Goal: Check status: Check status

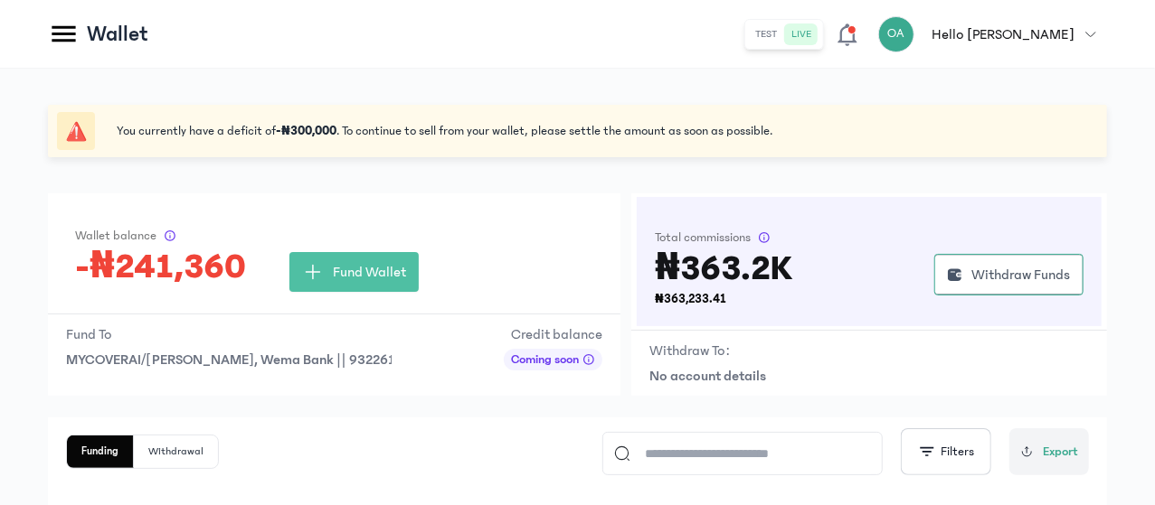
scroll to position [269, 0]
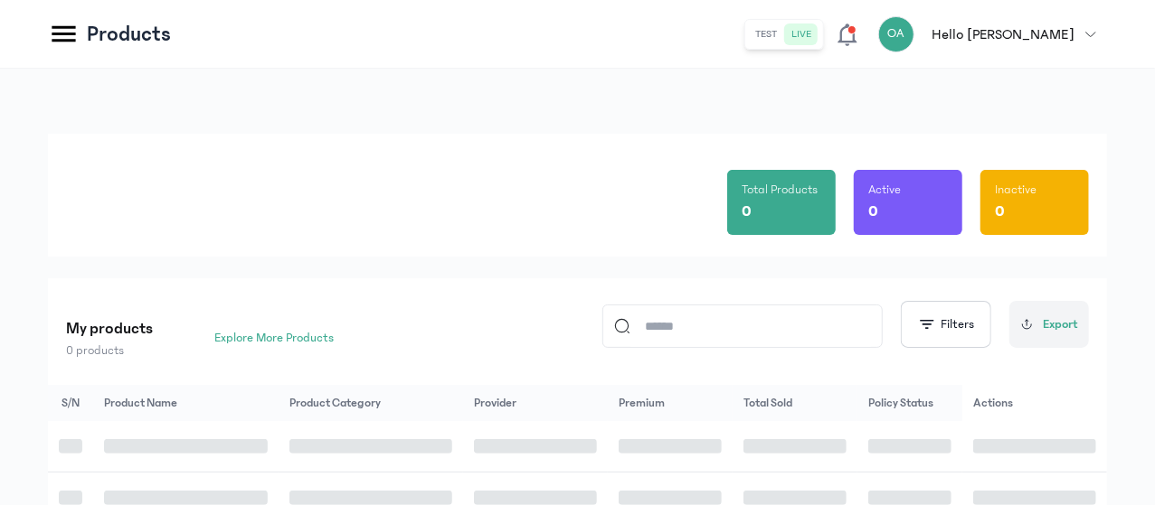
scroll to position [161, 0]
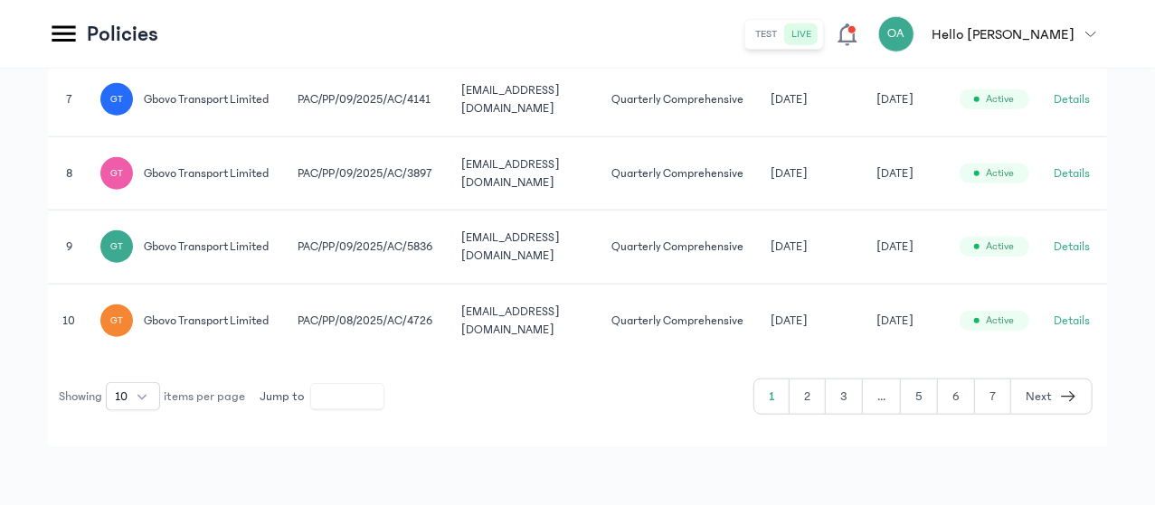
scroll to position [1072, 0]
click at [920, 399] on button "5" at bounding box center [918, 397] width 37 height 34
click at [887, 414] on button "4" at bounding box center [881, 397] width 37 height 34
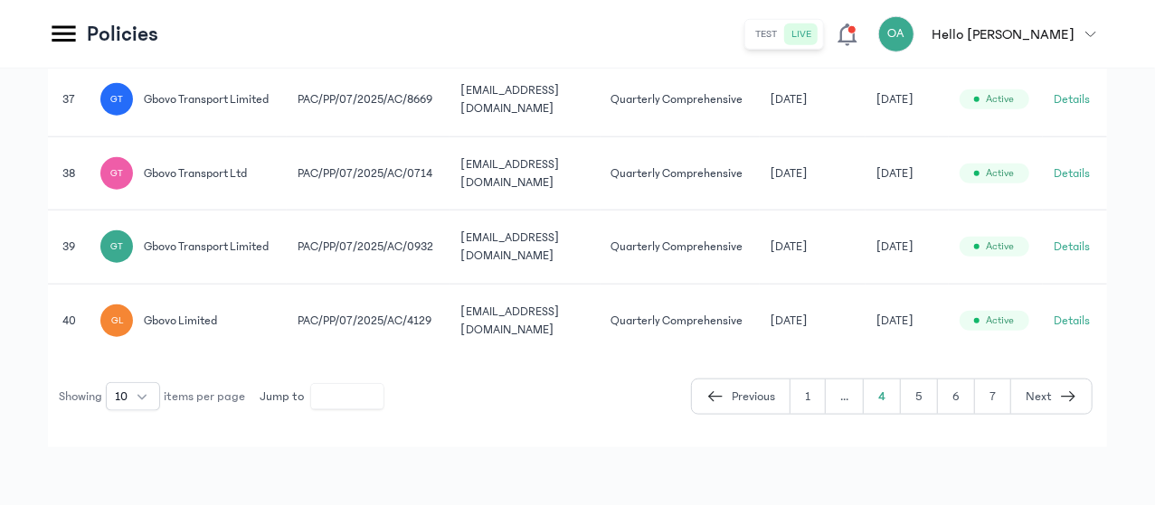
click at [719, 408] on icon "button" at bounding box center [715, 397] width 18 height 22
click at [676, 390] on icon "button" at bounding box center [678, 397] width 18 height 22
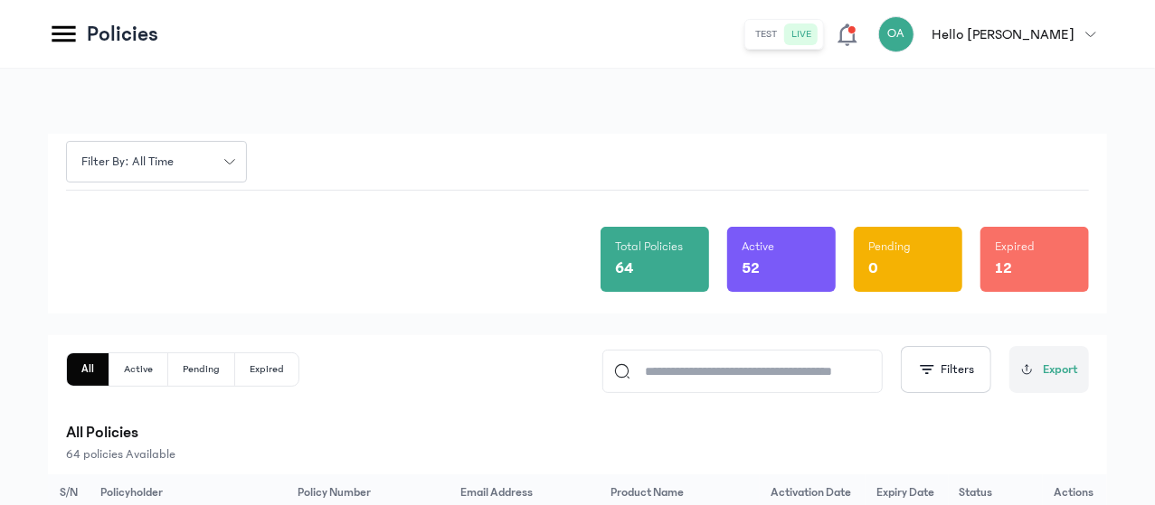
click at [528, 297] on div "Total Policies 64 Active 52 Pending 0 Expired 12" at bounding box center [577, 252] width 1023 height 123
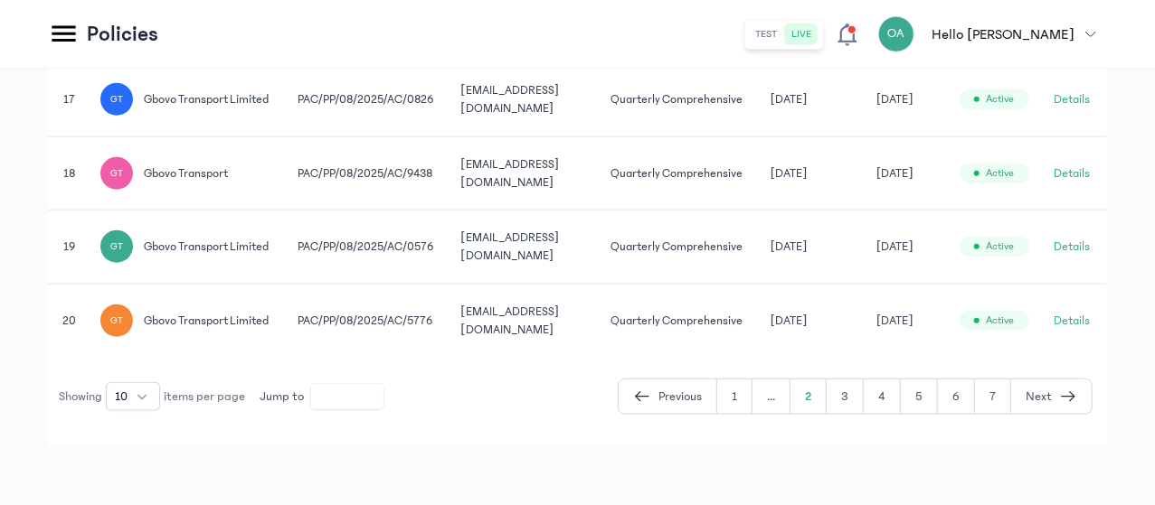
scroll to position [1013, 0]
click at [843, 414] on button "3" at bounding box center [844, 397] width 37 height 34
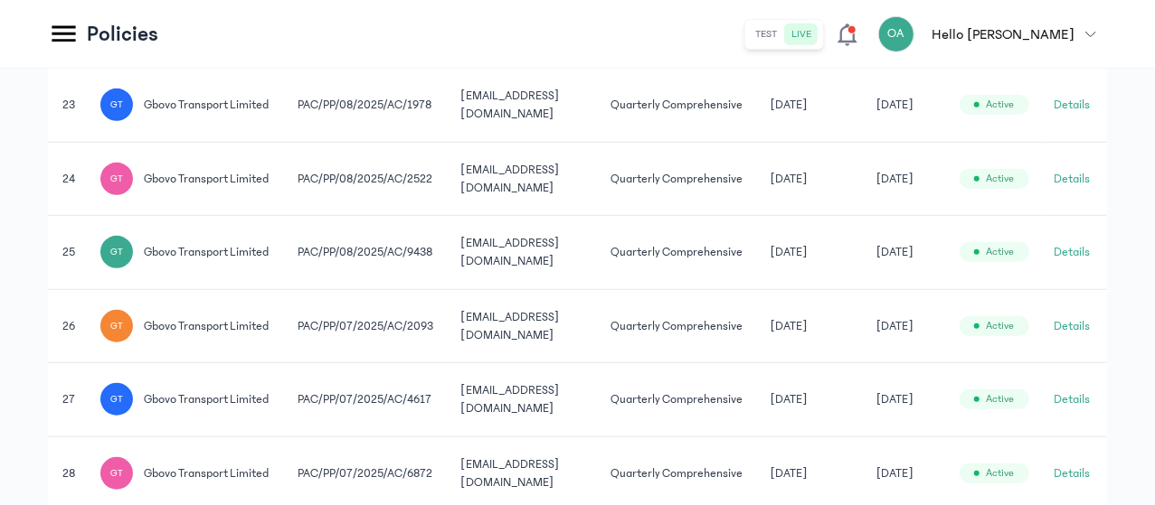
scroll to position [1013, 0]
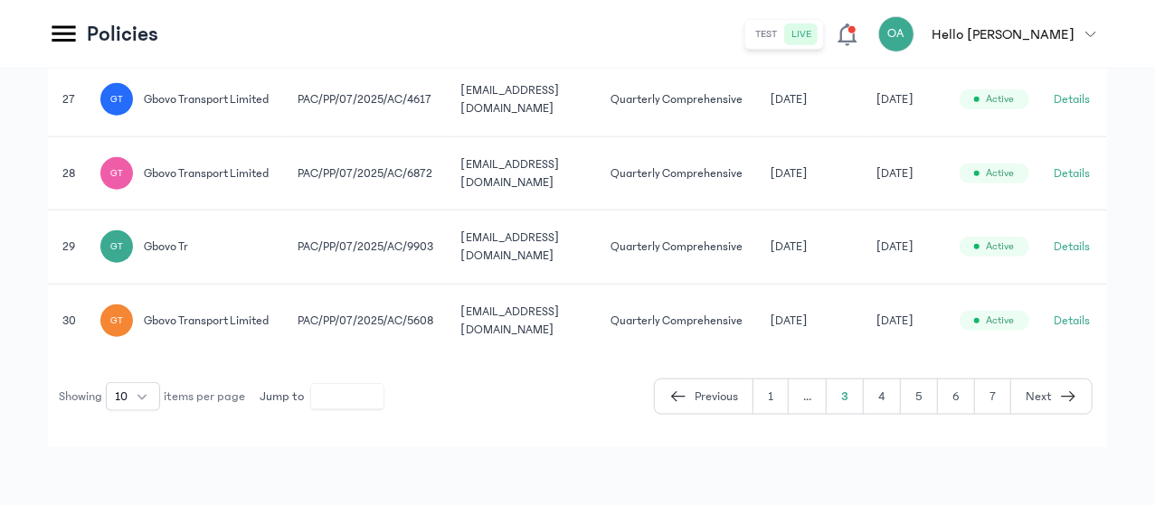
click at [878, 405] on button "4" at bounding box center [881, 397] width 37 height 34
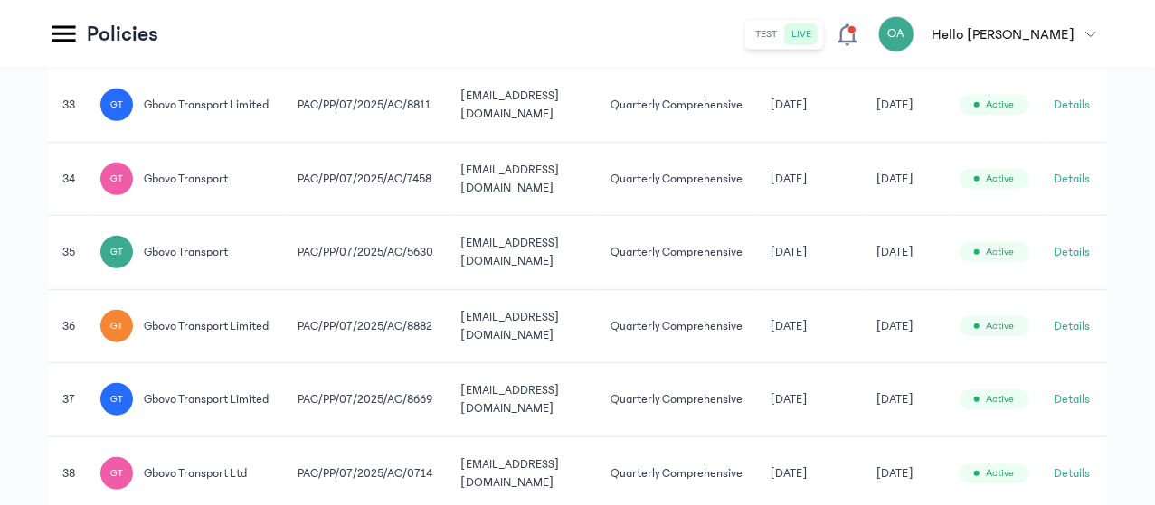
scroll to position [999, 0]
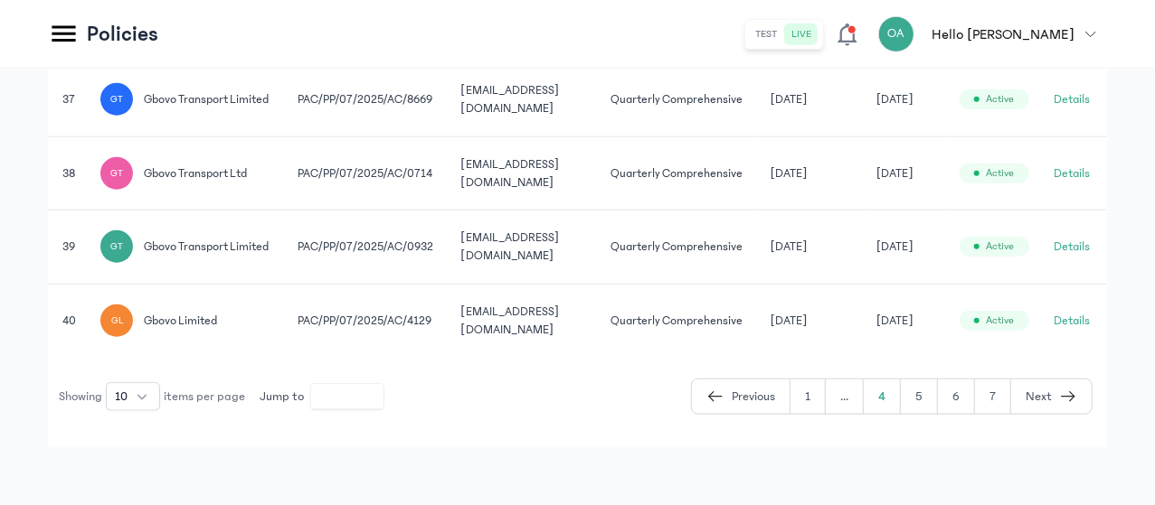
click at [923, 403] on button "5" at bounding box center [918, 397] width 37 height 34
click at [862, 137] on td "[DATE]" at bounding box center [809, 100] width 106 height 74
click at [1077, 108] on button "Details" at bounding box center [1072, 99] width 36 height 18
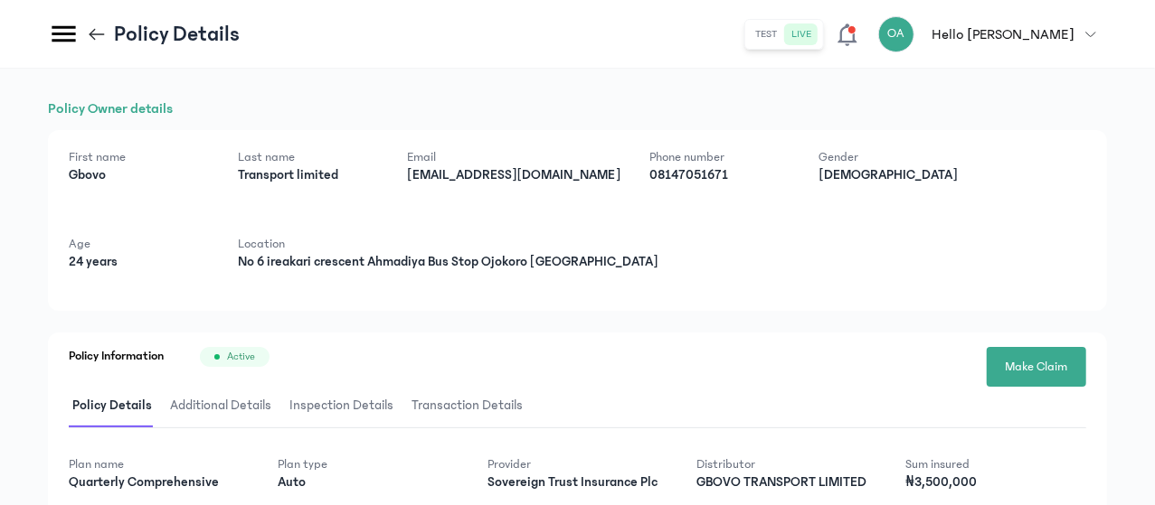
click at [656, 351] on div "Policy Information Active Make Claim" at bounding box center [577, 357] width 1017 height 20
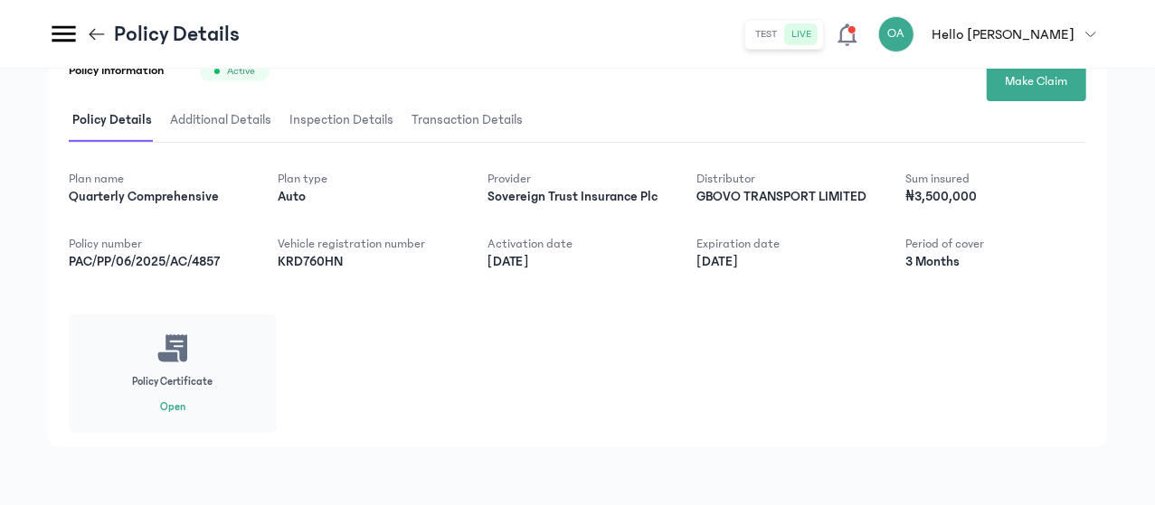
scroll to position [320, 0]
click at [185, 406] on button "Open" at bounding box center [172, 408] width 25 height 14
